Goal: Information Seeking & Learning: Learn about a topic

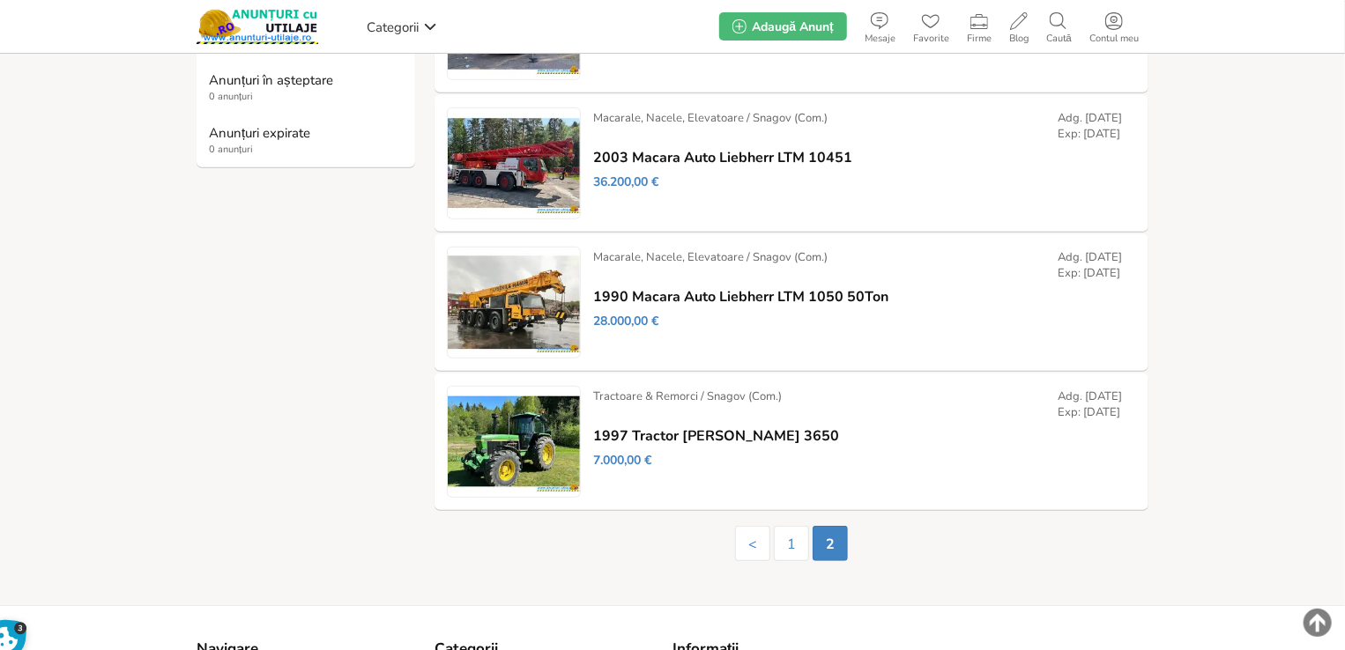
scroll to position [544, 0]
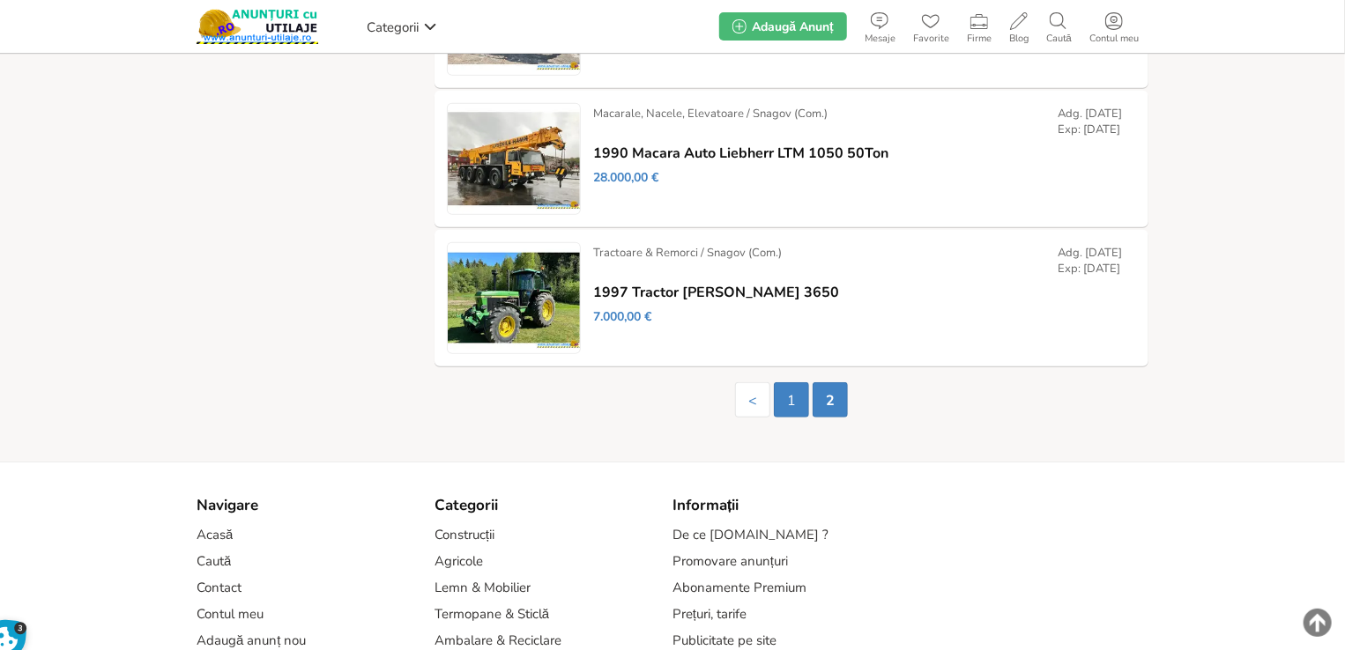
click at [790, 412] on link "1" at bounding box center [791, 400] width 35 height 35
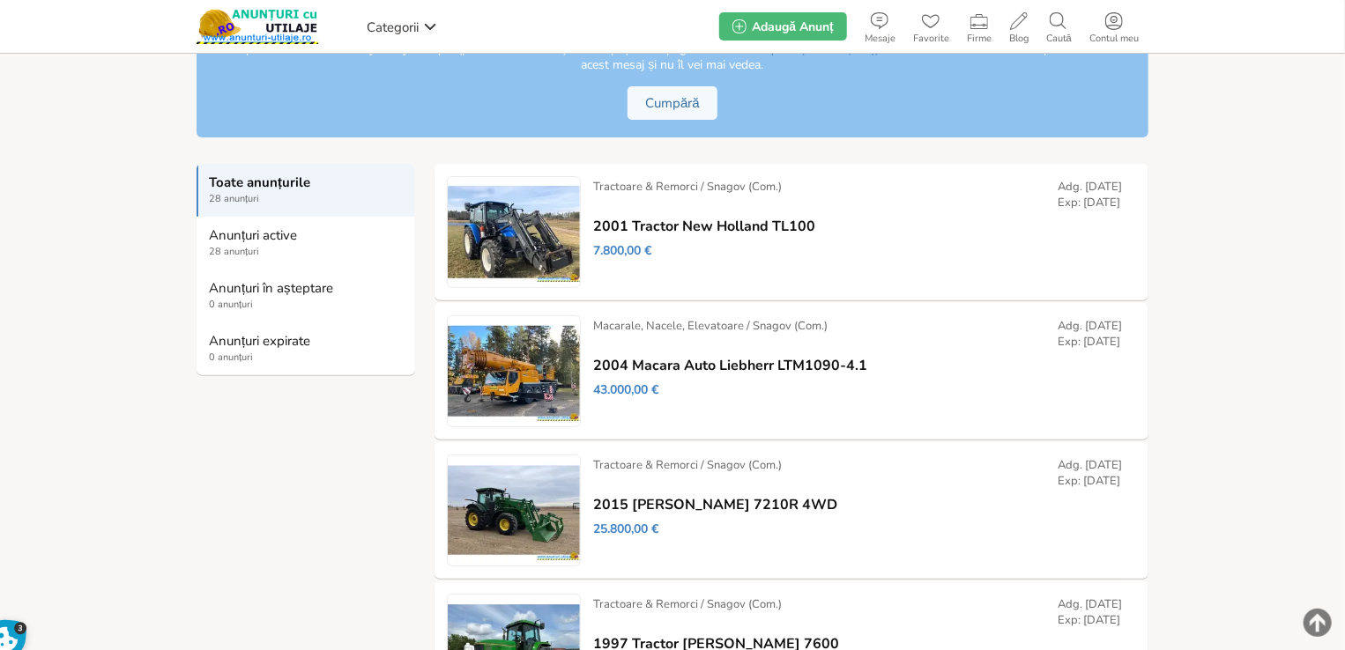
scroll to position [441, 0]
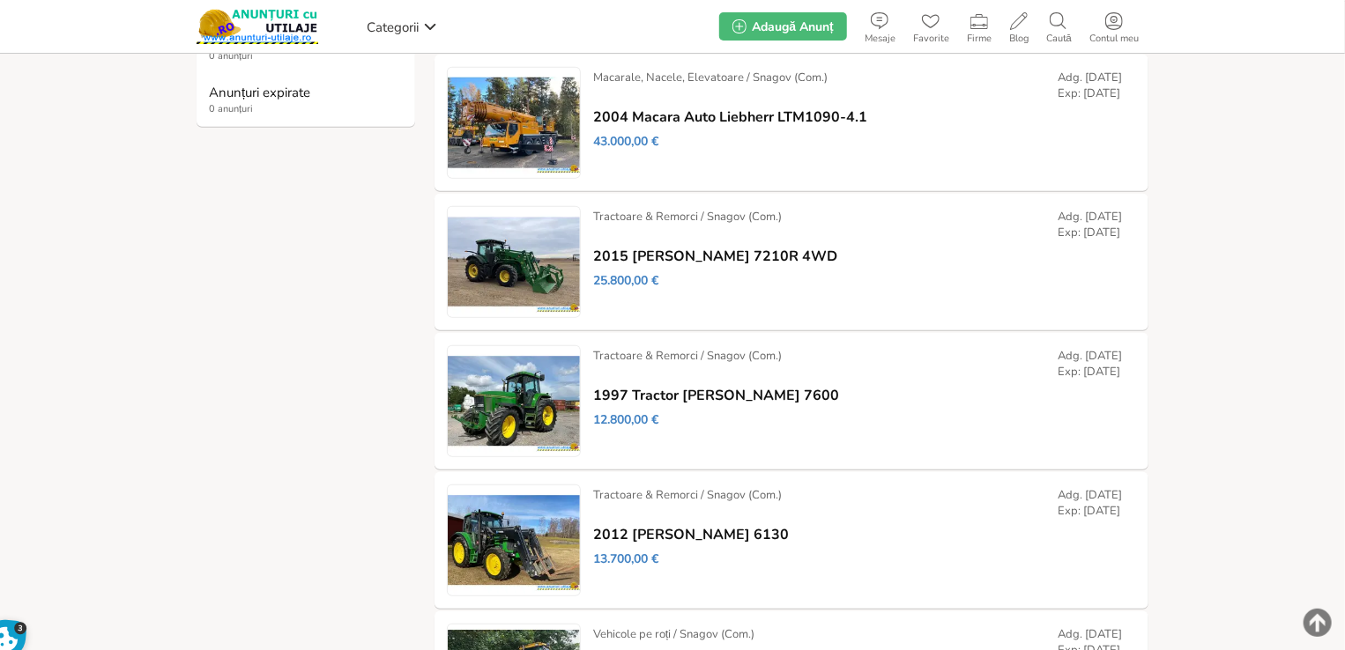
click at [633, 122] on link "2004 Macara Auto Liebherr LTM1090-4.1" at bounding box center [730, 117] width 274 height 16
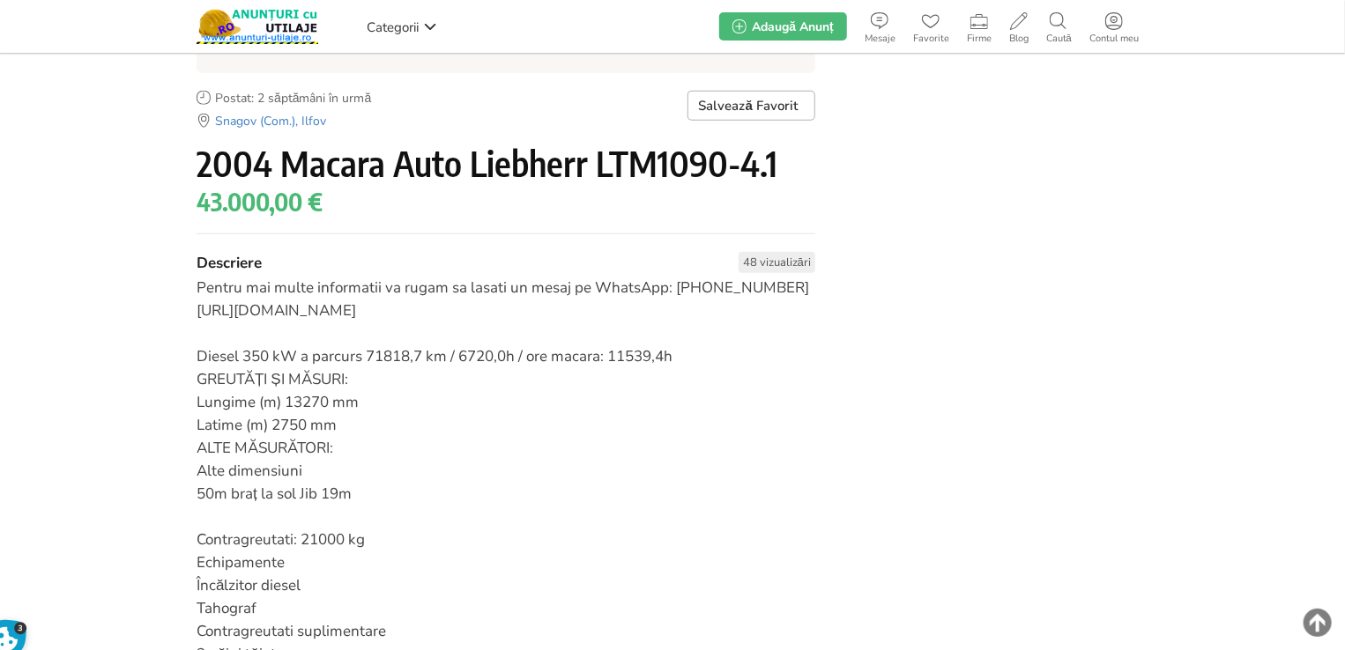
scroll to position [529, 0]
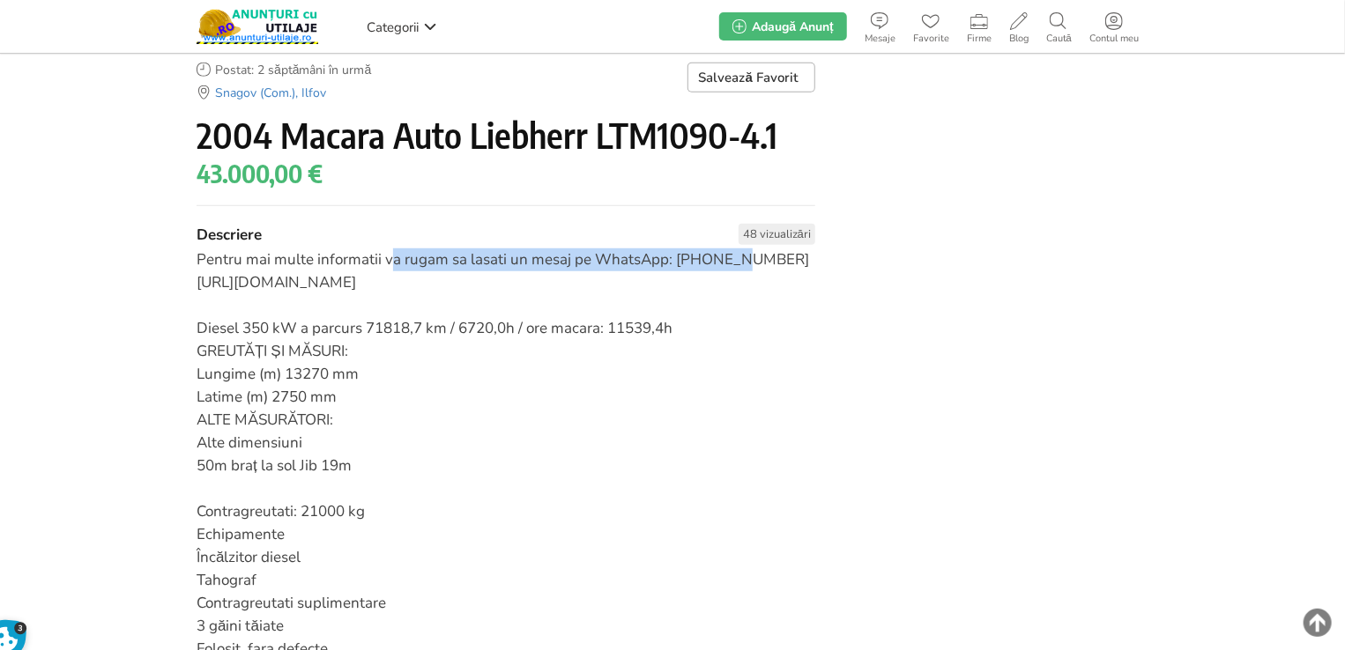
drag, startPoint x: 224, startPoint y: 250, endPoint x: 539, endPoint y: 258, distance: 315.7
click at [539, 258] on div "Pentru mai multe informatii va rugam sa lasati un mesaj pe WhatsApp: +353830145…" at bounding box center [506, 455] width 619 height 413
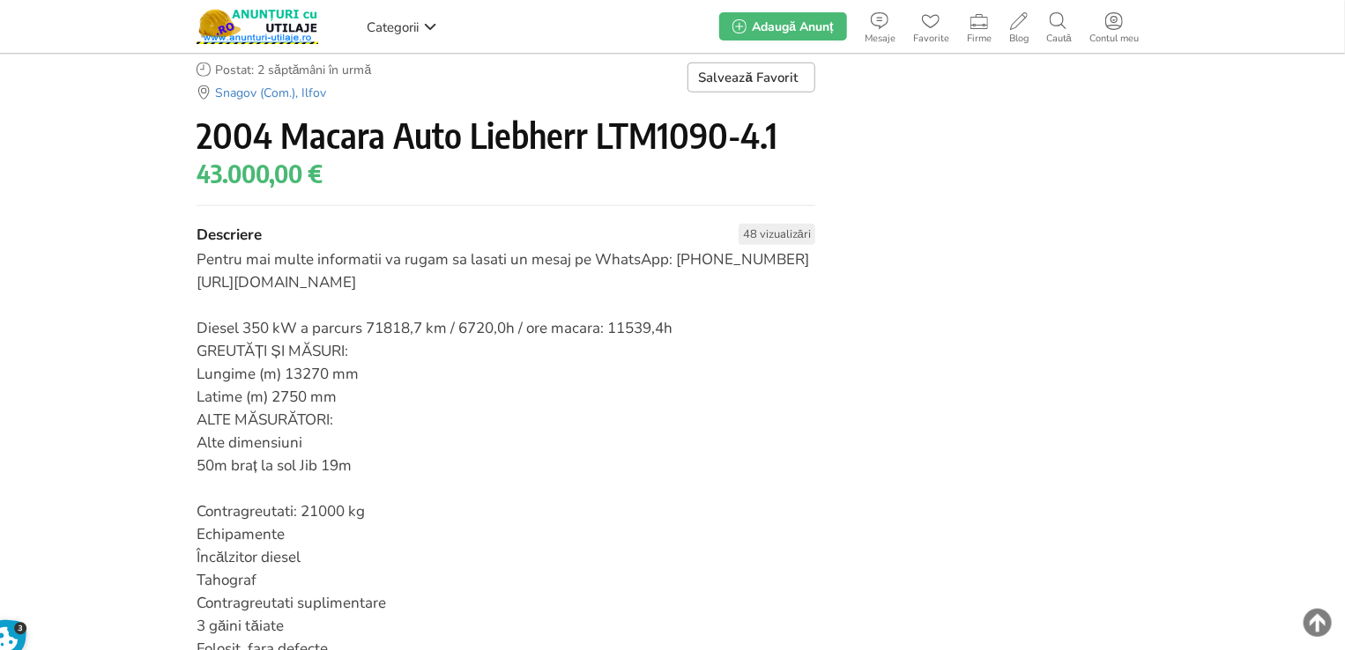
click at [666, 242] on h2 "Descriere 48 vizualizări" at bounding box center [506, 235] width 619 height 23
drag, startPoint x: 677, startPoint y: 257, endPoint x: 792, endPoint y: 269, distance: 115.2
click at [792, 269] on div "Pentru mai multe informatii va rugam sa lasati un mesaj pe WhatsApp: +353830145…" at bounding box center [506, 455] width 619 height 413
drag, startPoint x: 201, startPoint y: 285, endPoint x: 566, endPoint y: 286, distance: 364.9
click at [567, 285] on div "Pentru mai multe informatii va rugam sa lasati un mesaj pe WhatsApp: +353830145…" at bounding box center [506, 455] width 619 height 413
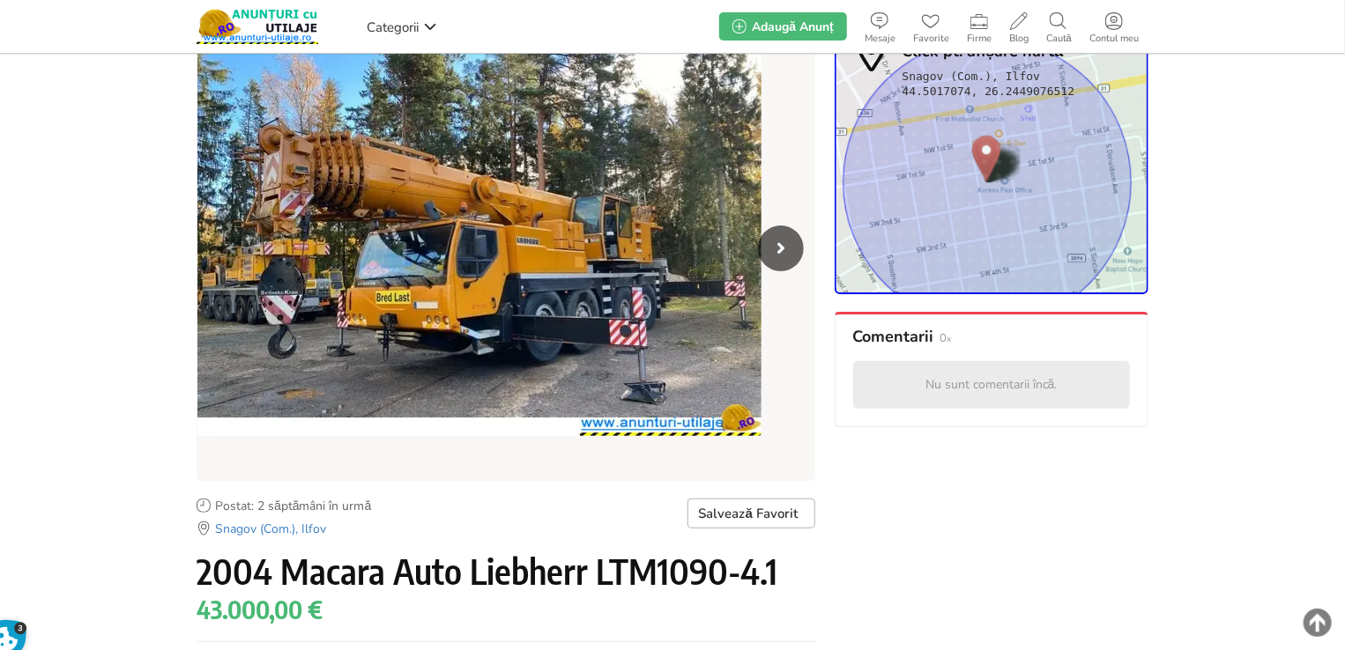
scroll to position [0, 0]
